Goal: Task Accomplishment & Management: Use online tool/utility

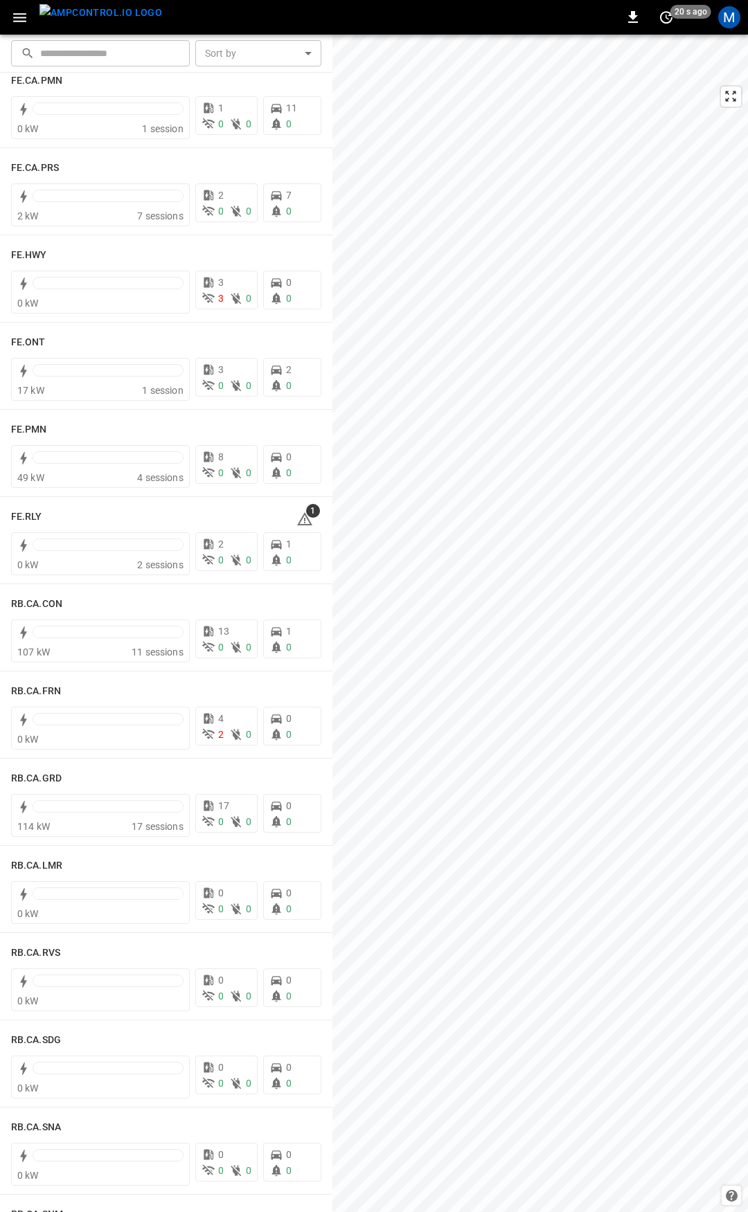
scroll to position [1319, 0]
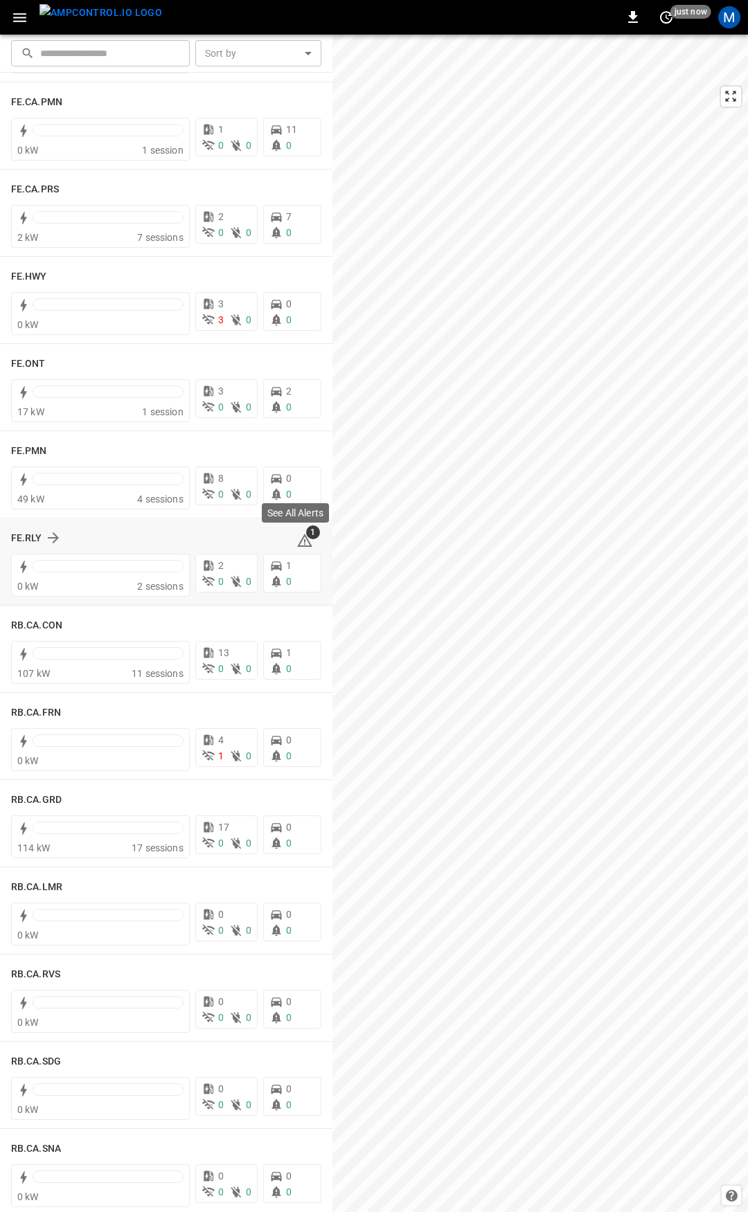
click at [297, 535] on icon at bounding box center [304, 540] width 15 height 13
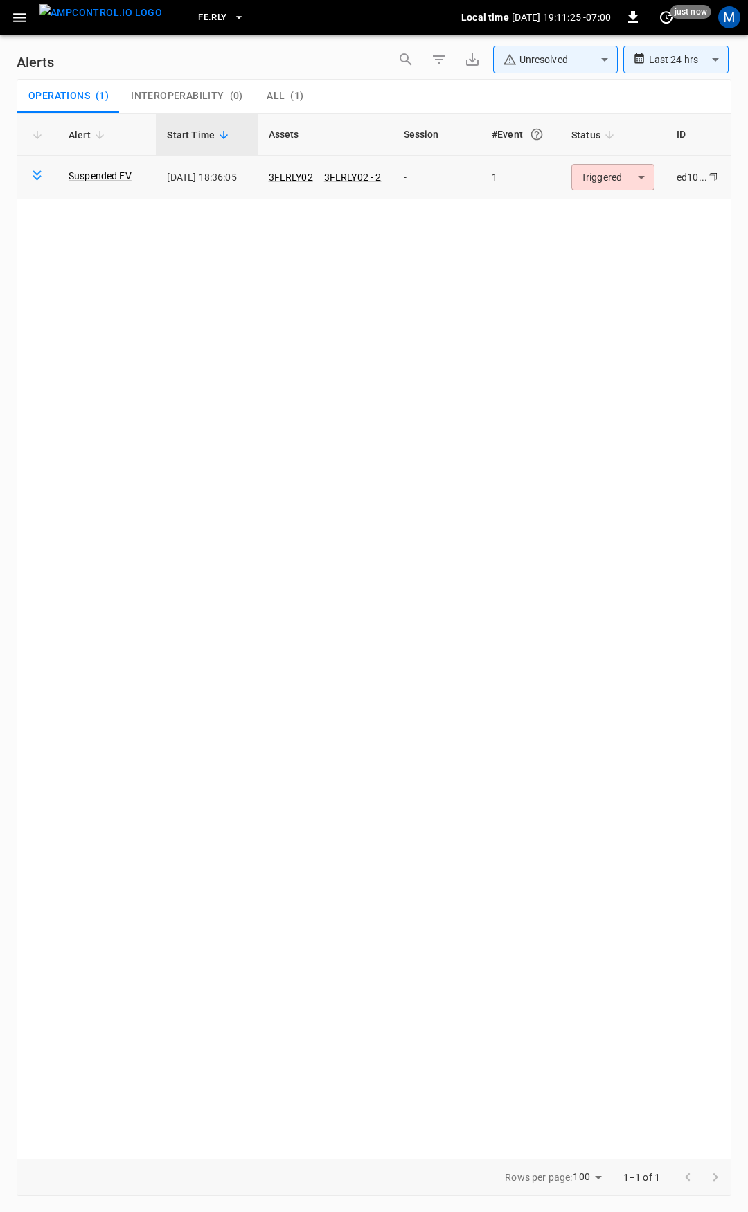
click at [614, 168] on body "**********" at bounding box center [374, 604] width 748 height 1208
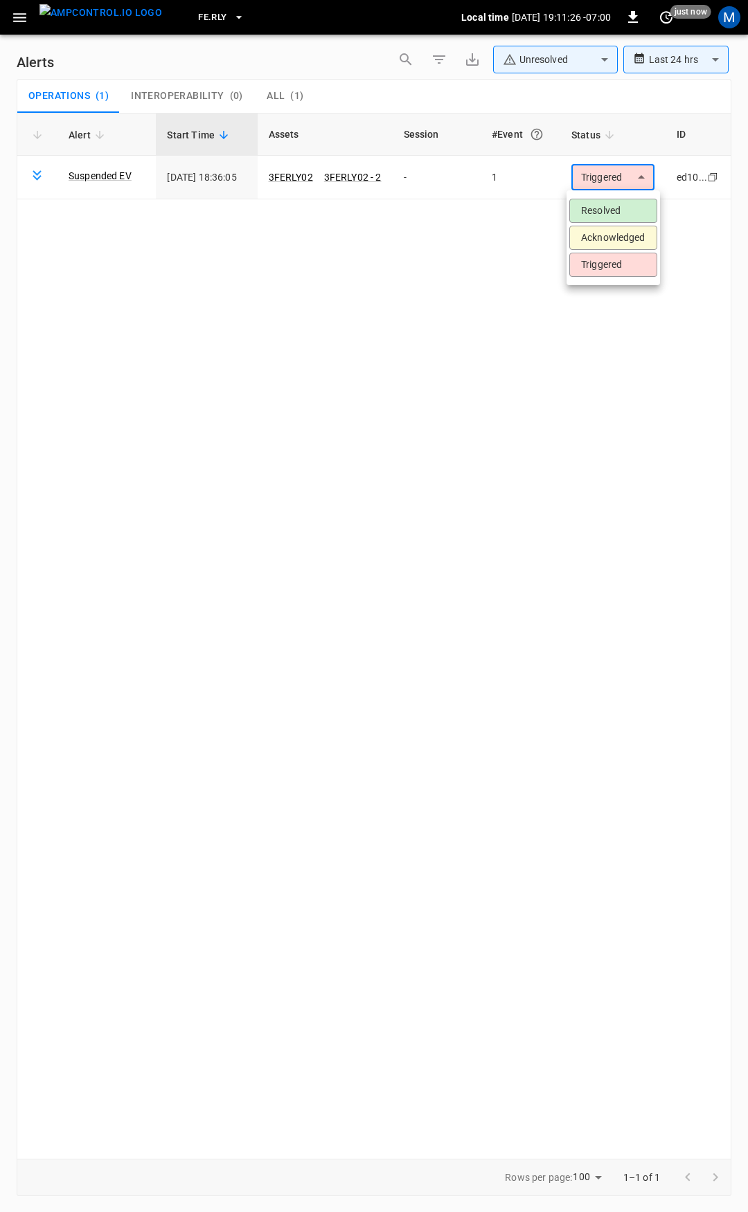
click at [615, 210] on li "Resolved" at bounding box center [613, 211] width 88 height 24
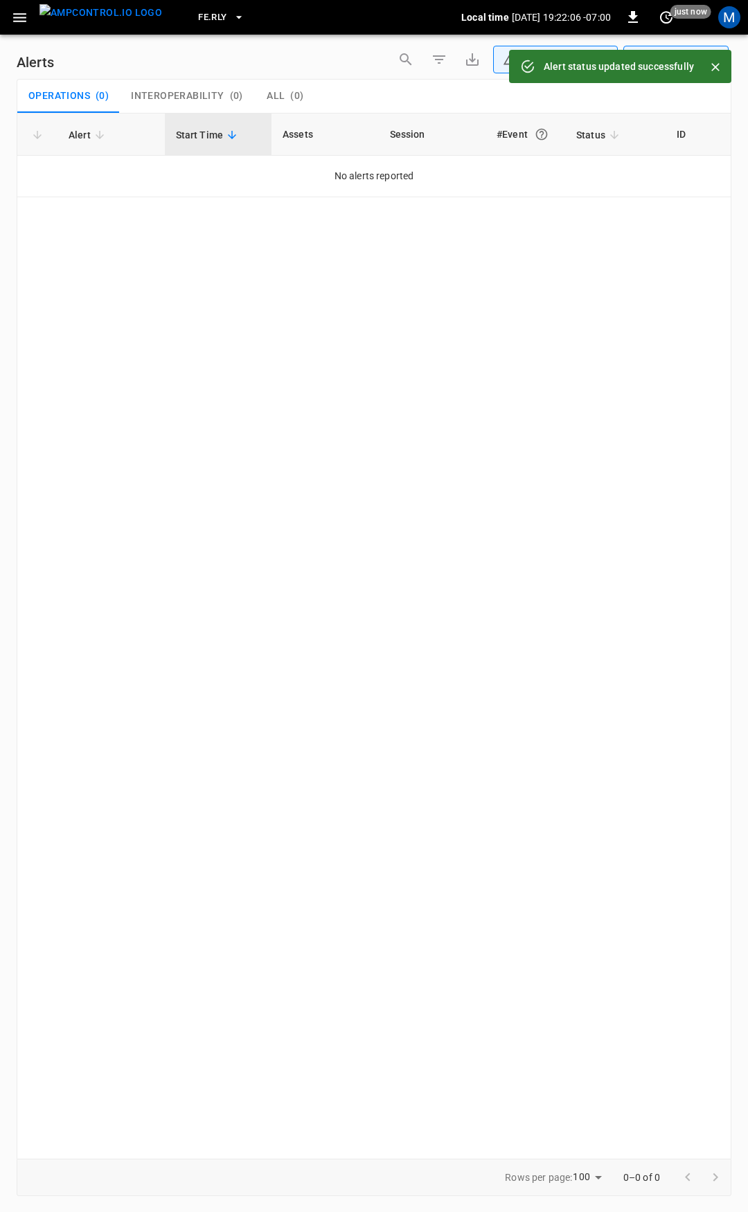
click at [21, 23] on icon "button" at bounding box center [19, 17] width 17 height 17
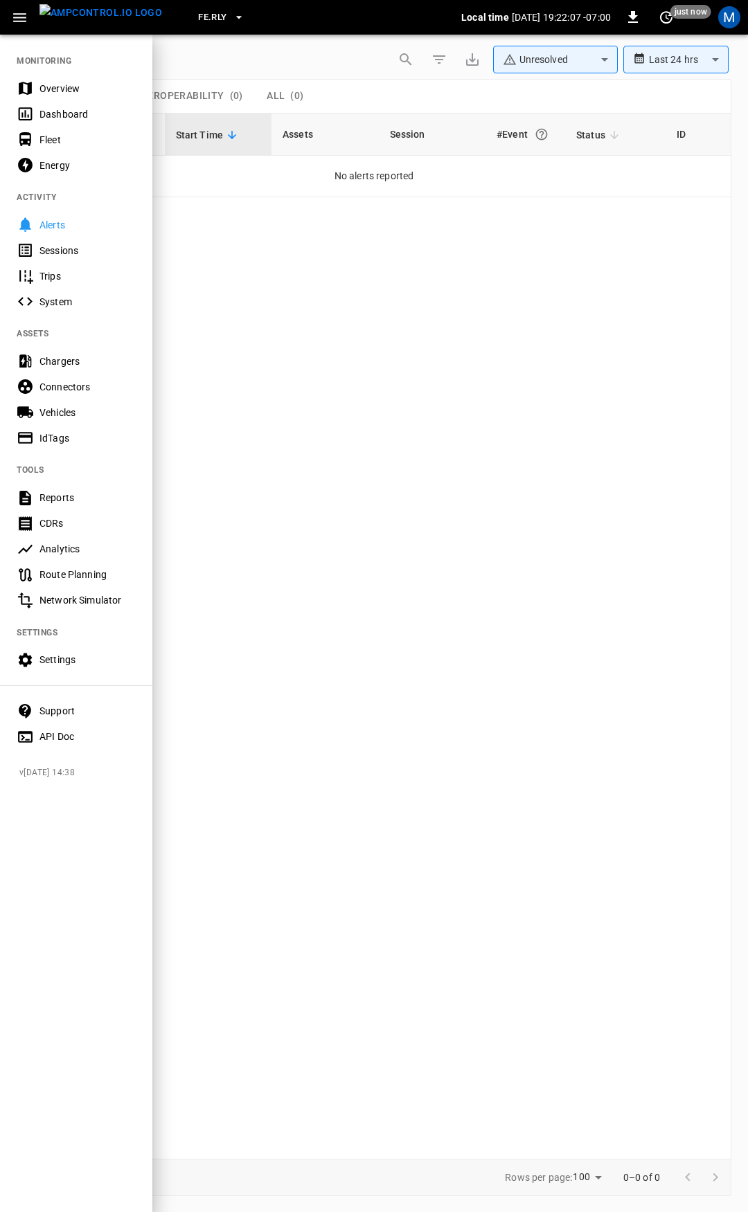
click at [65, 90] on div "Overview" at bounding box center [87, 89] width 96 height 14
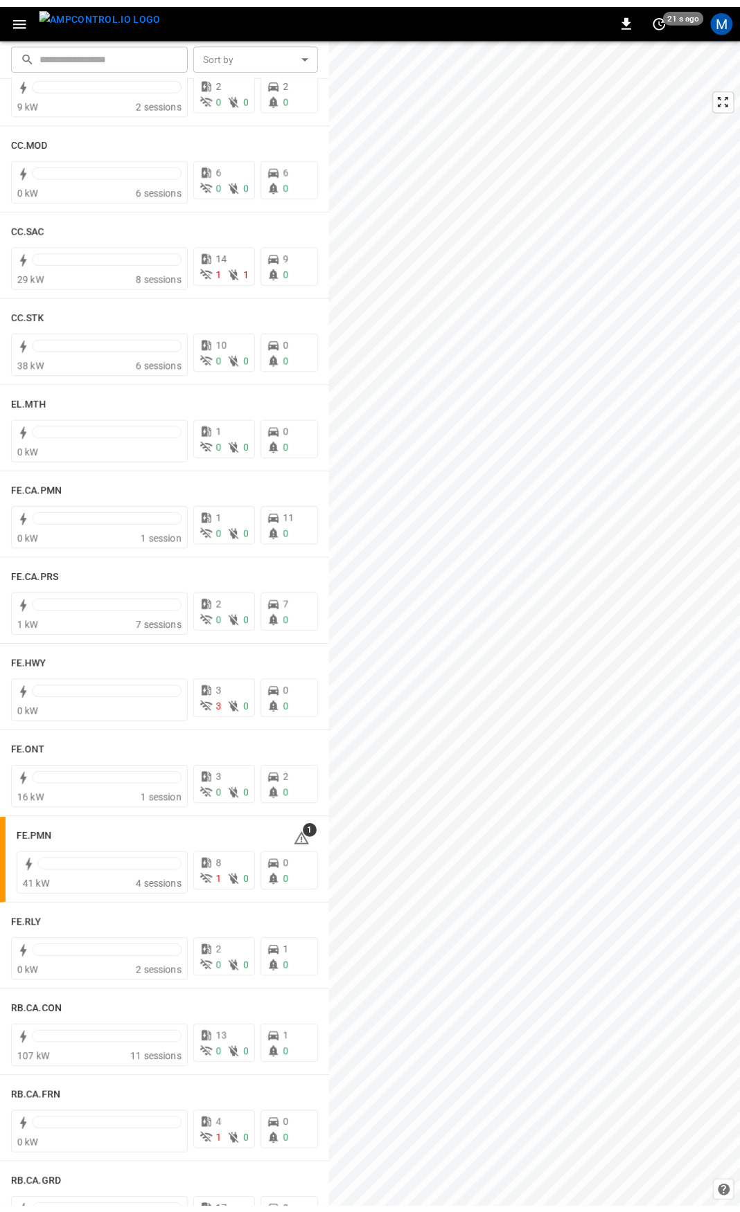
scroll to position [1007, 0]
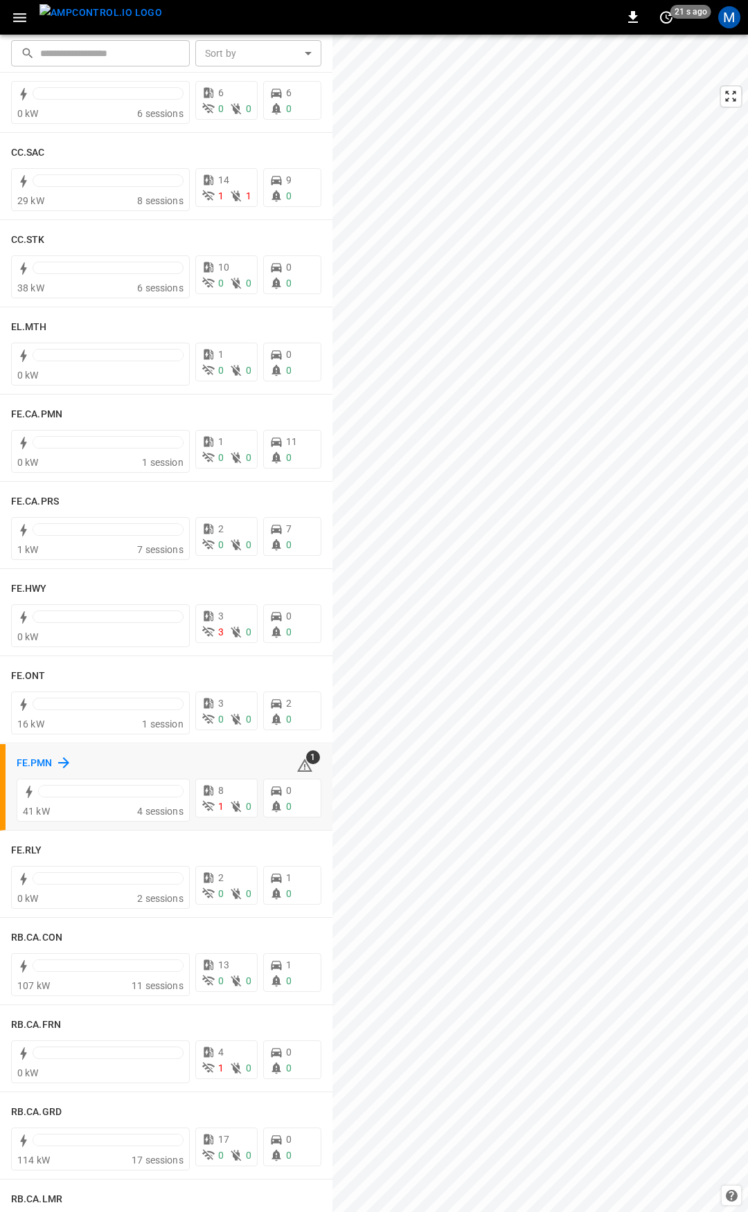
click at [46, 761] on h6 "FE.PMN" at bounding box center [35, 763] width 36 height 15
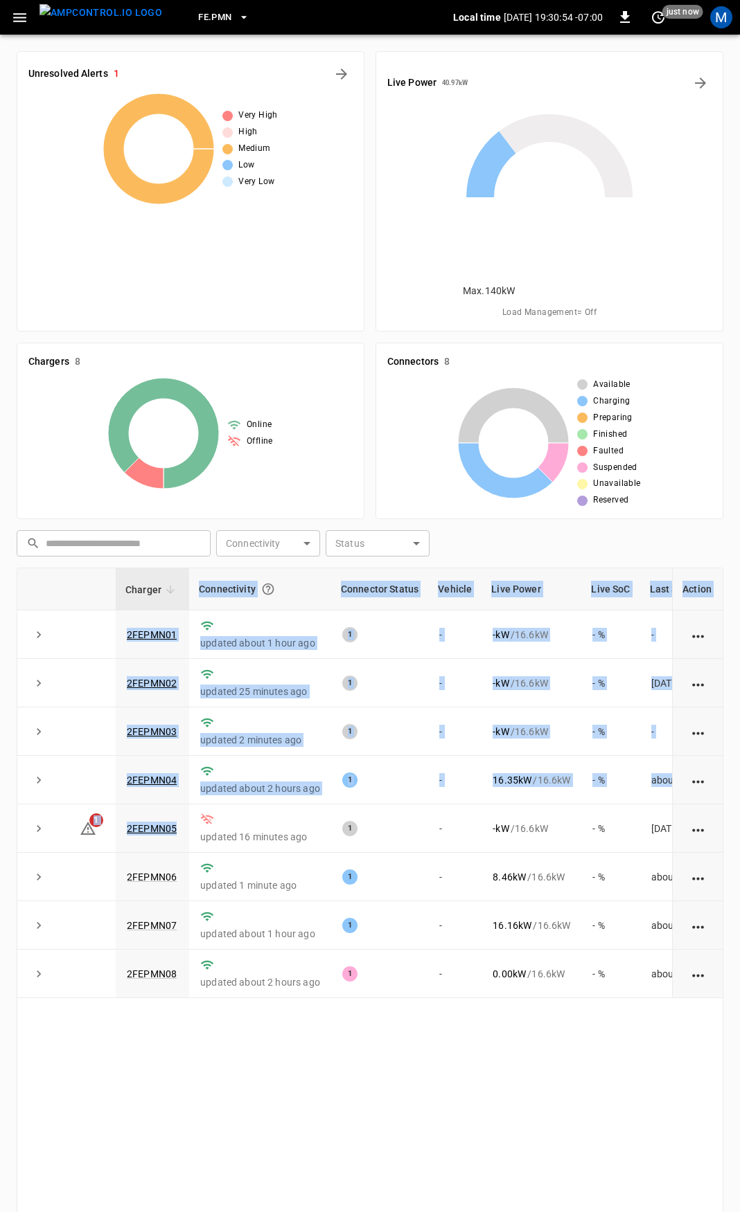
drag, startPoint x: 186, startPoint y: 717, endPoint x: 10, endPoint y: 715, distance: 175.9
click at [10, 715] on div "Unresolved Alerts 1 Very High High Medium Low Very Low Live Power 40.97 kW Max.…" at bounding box center [370, 752] width 740 height 1435
click at [182, 805] on td "2FEPMN05" at bounding box center [152, 829] width 73 height 48
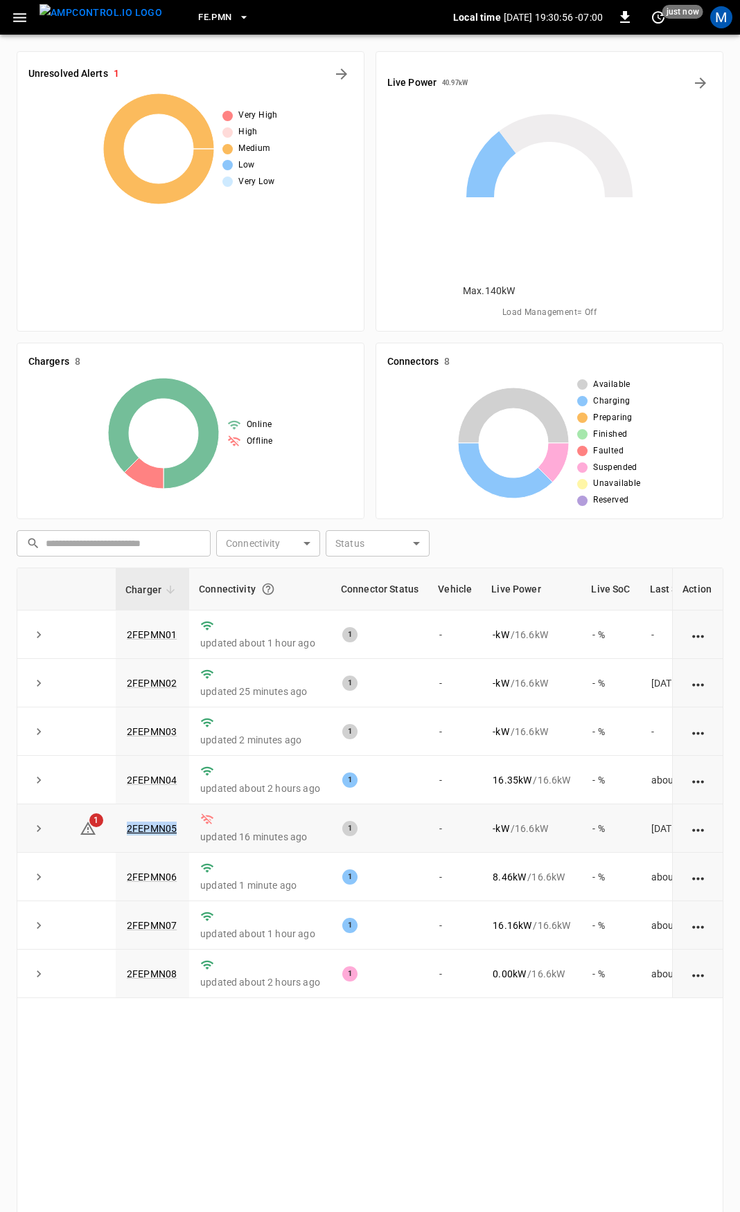
drag, startPoint x: 182, startPoint y: 724, endPoint x: 138, endPoint y: 722, distance: 43.7
click at [138, 805] on td "2FEPMN05" at bounding box center [152, 829] width 73 height 48
copy link "2FEPMN05"
click at [168, 821] on link "2FEPMN05" at bounding box center [151, 829] width 55 height 17
